Goal: Transaction & Acquisition: Subscribe to service/newsletter

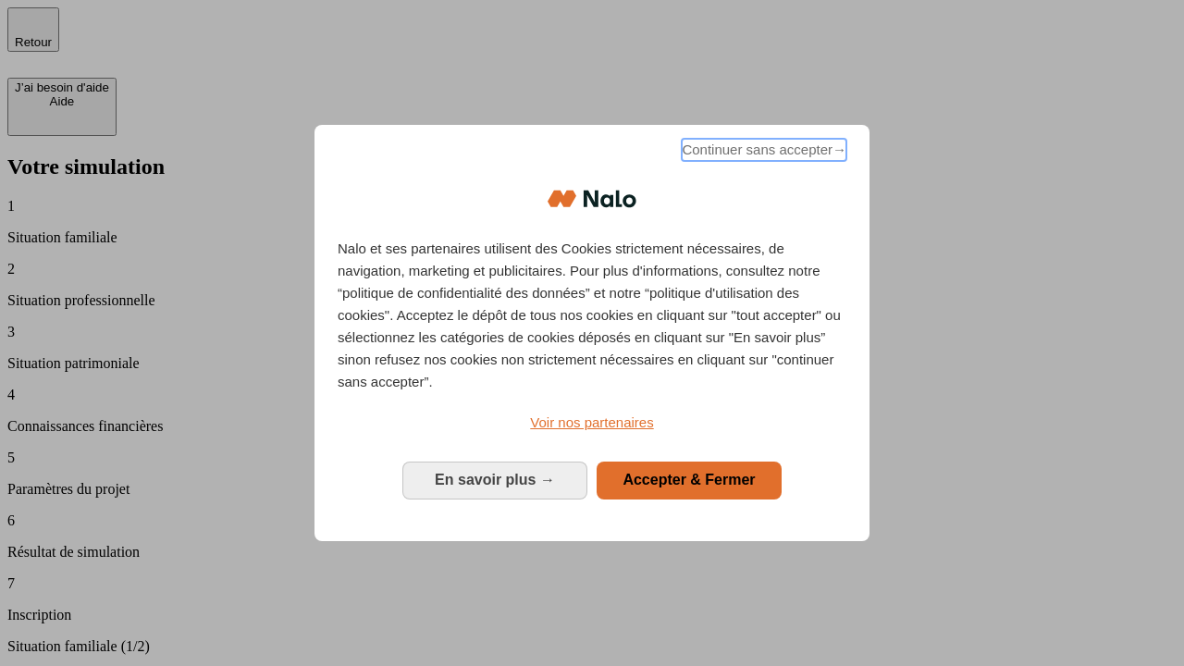
click at [762, 153] on span "Continuer sans accepter →" at bounding box center [764, 150] width 165 height 22
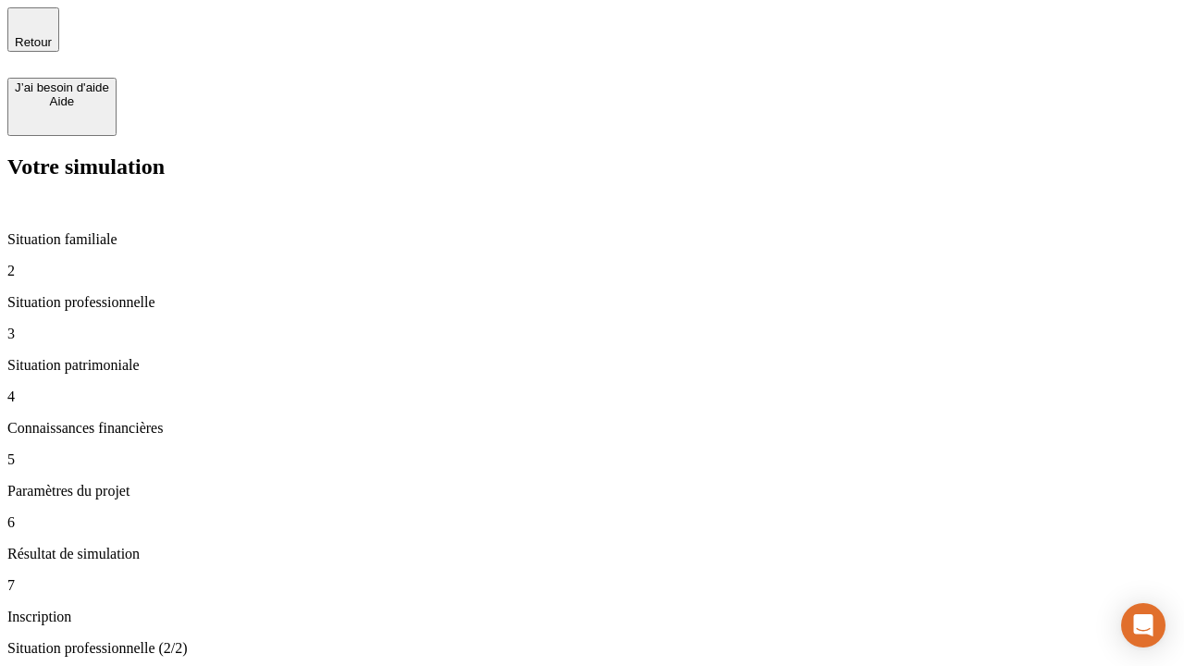
type input "30 000"
type input "40 000"
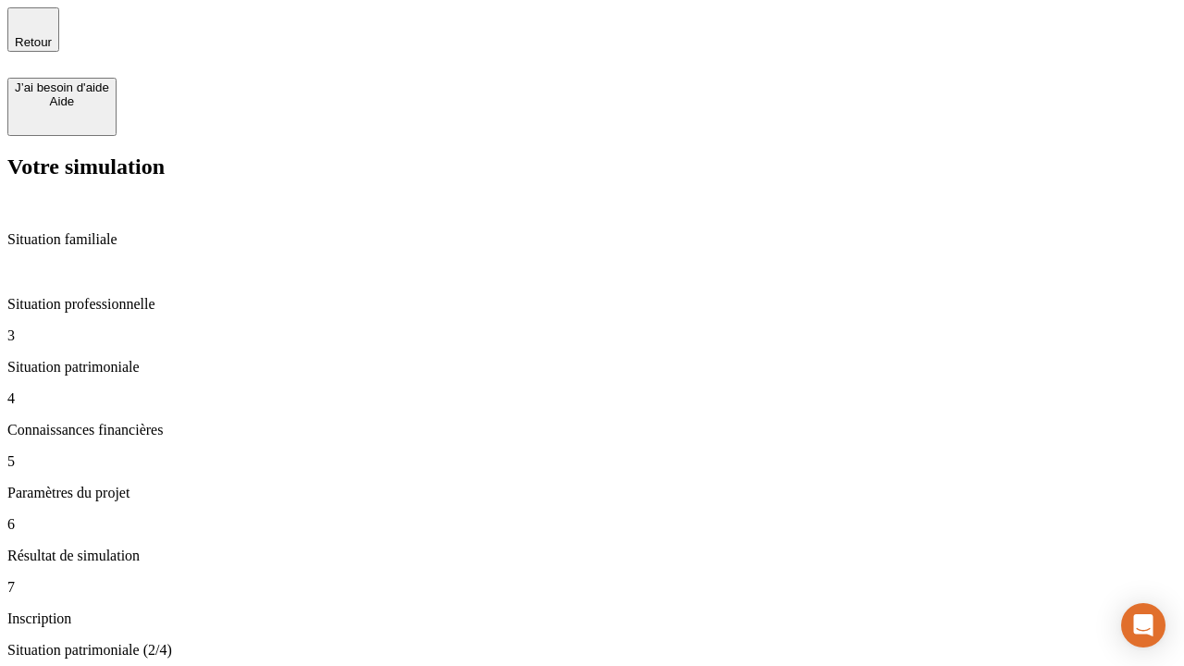
type input "1 100"
type input "20"
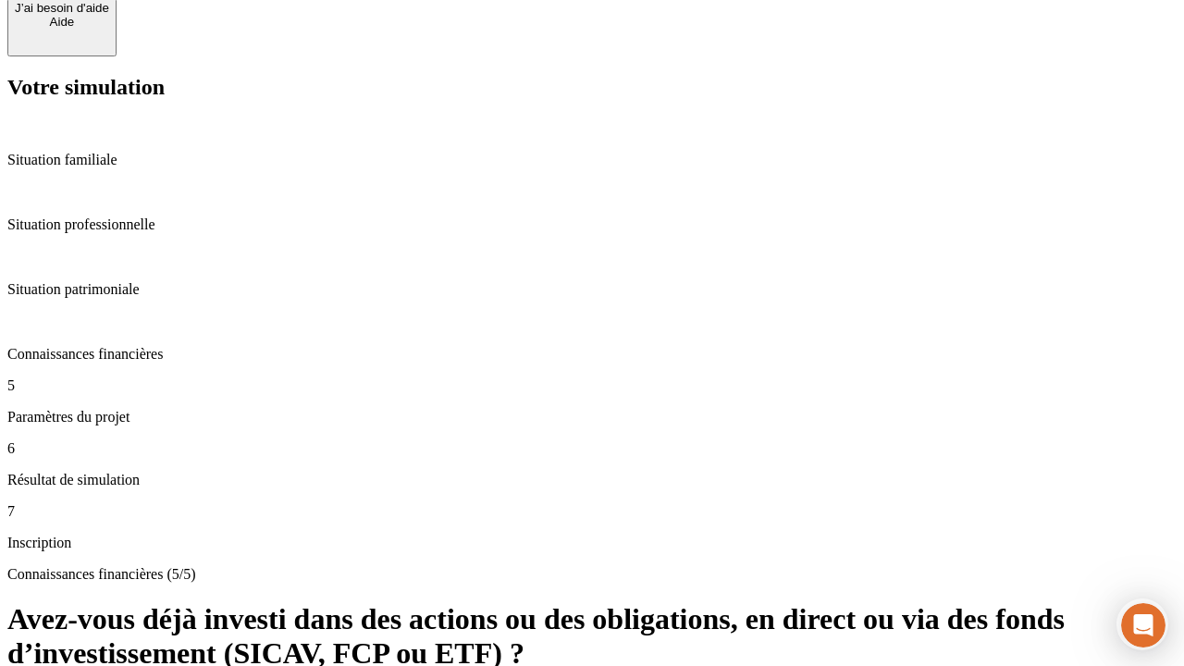
scroll to position [67, 0]
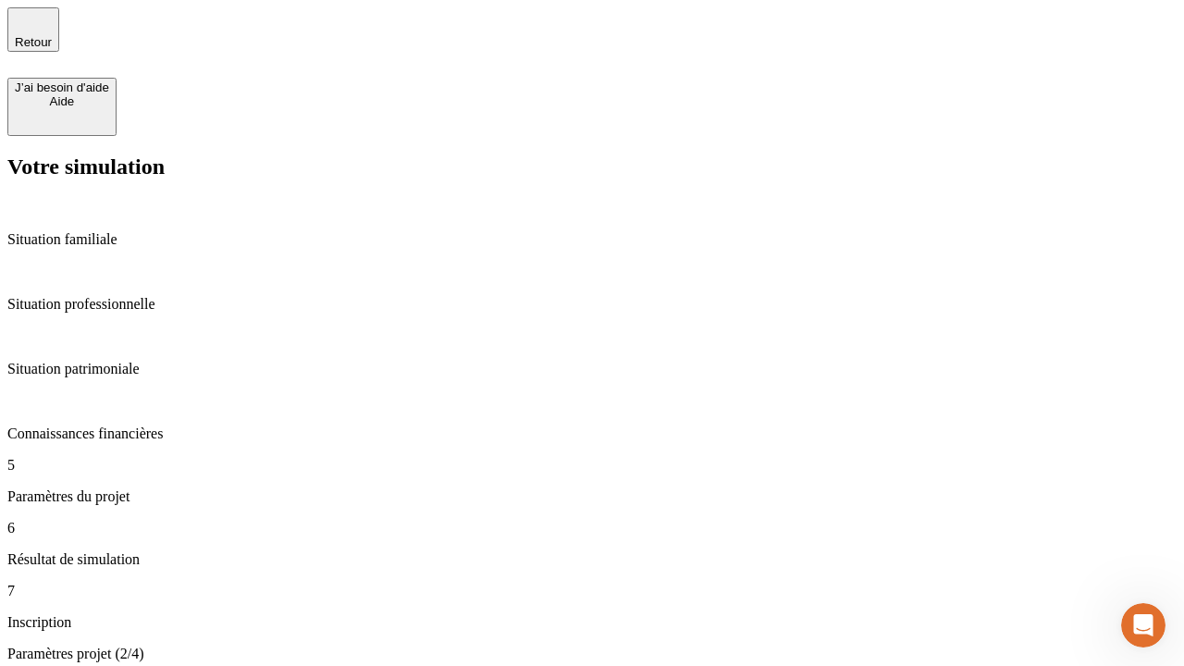
type input "40"
type input "62"
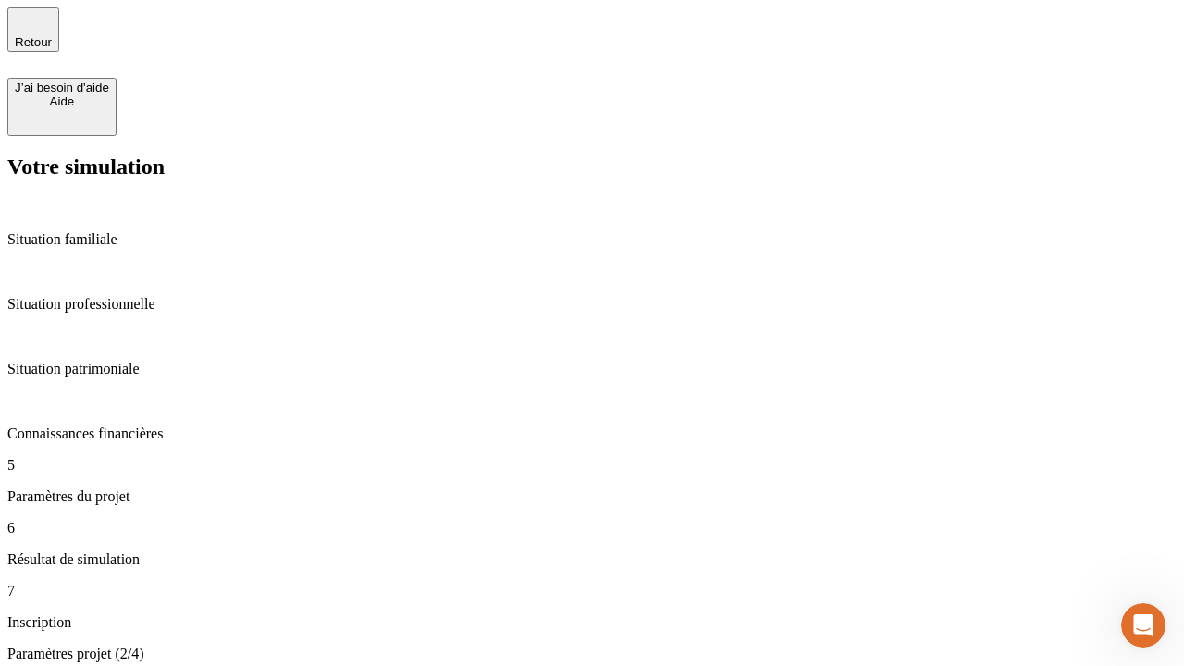
type input "50 000"
type input "640"
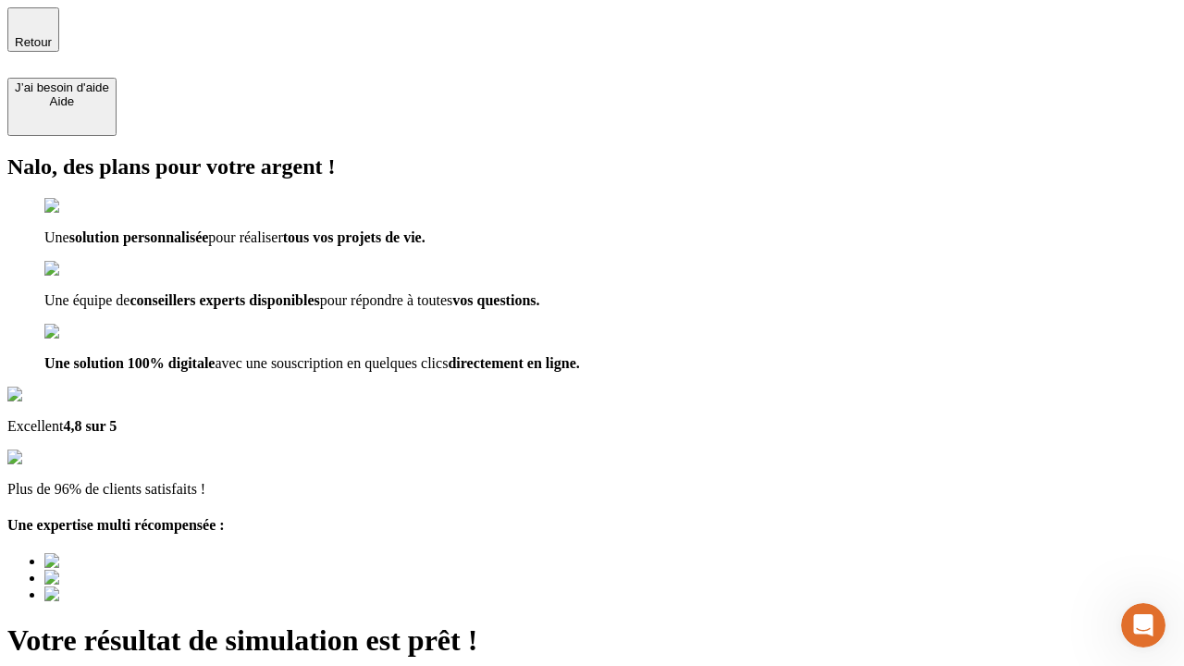
type input "[EMAIL_ADDRESS][DOMAIN_NAME]"
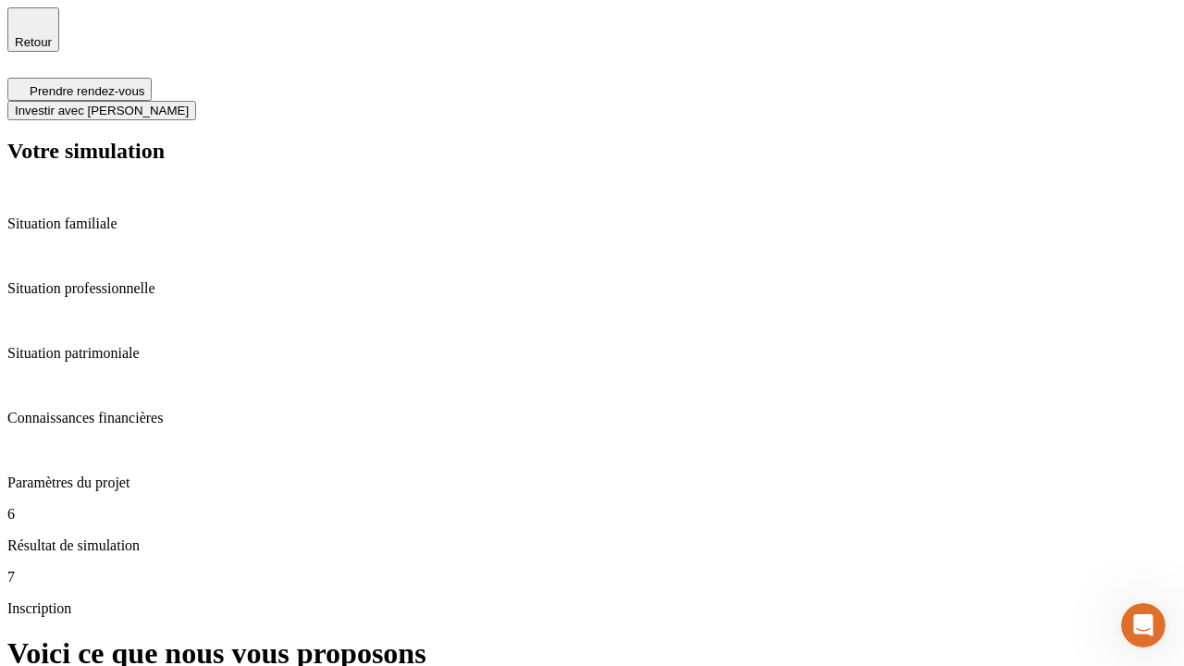
click at [189, 104] on span "Investir avec [PERSON_NAME]" at bounding box center [102, 111] width 174 height 14
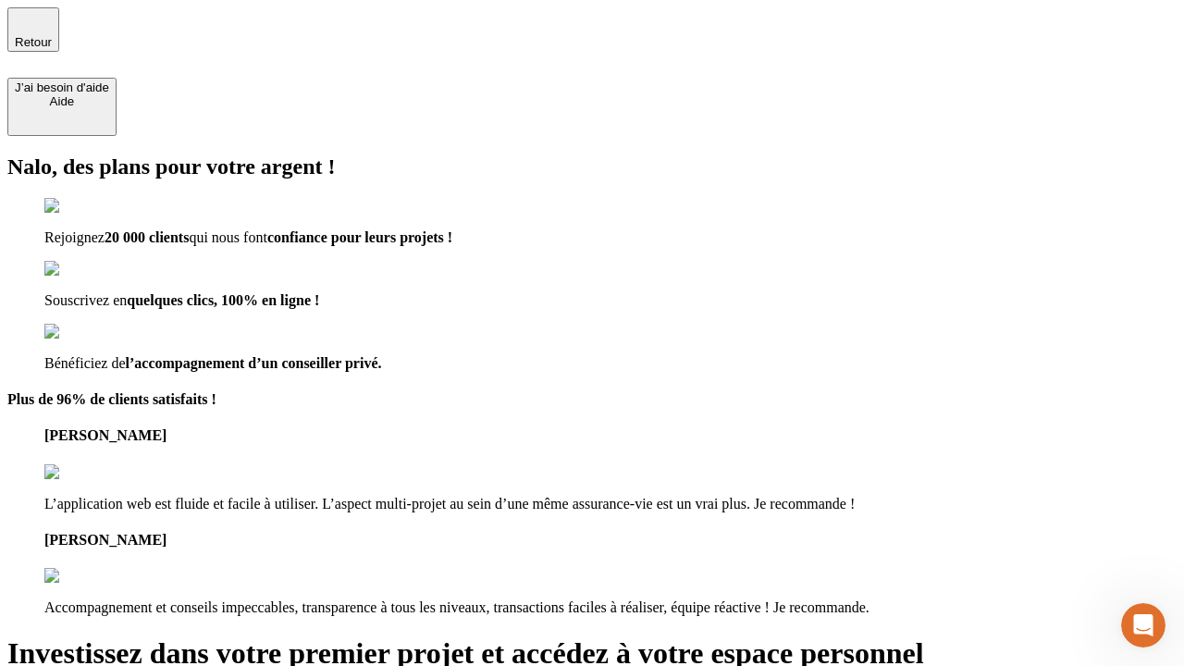
type input "[PERSON_NAME][EMAIL_ADDRESS][DOMAIN_NAME]"
